Goal: Information Seeking & Learning: Learn about a topic

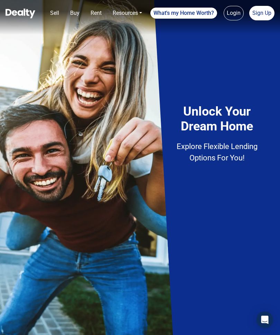
click at [244, 37] on div "Unlock Your Dream Home Explore Flexible Lending Options For You!" at bounding box center [217, 162] width 104 height 302
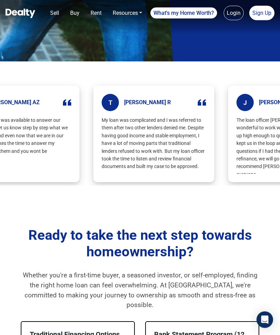
scroll to position [274, 0]
